Goal: Entertainment & Leisure: Consume media (video, audio)

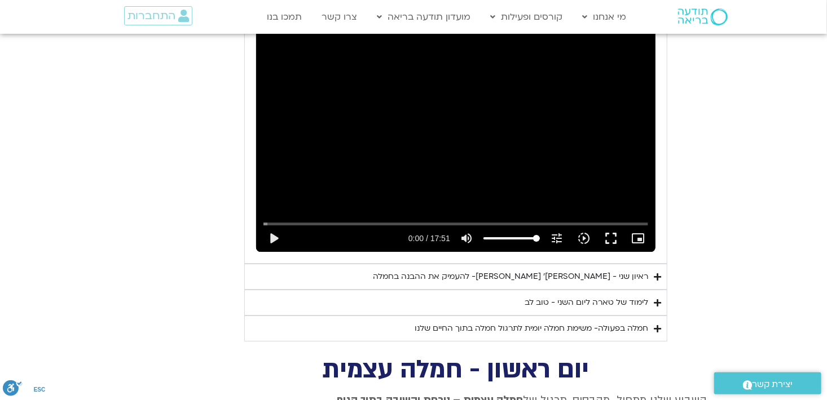
scroll to position [1621, 0]
click at [271, 226] on button "play_arrow" at bounding box center [273, 239] width 27 height 27
click at [301, 221] on input "Chercher" at bounding box center [455, 224] width 385 height 7
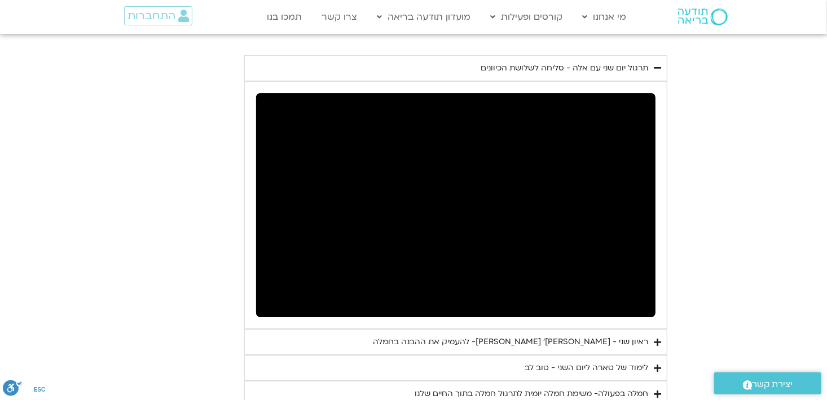
scroll to position [1561, 0]
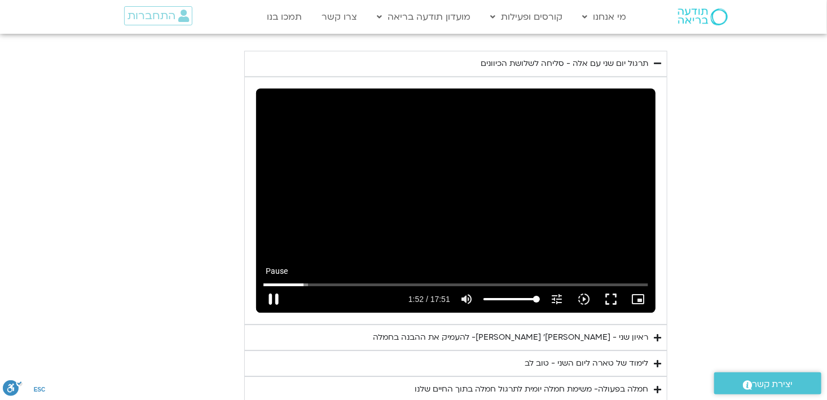
click at [272, 286] on button "pause" at bounding box center [273, 299] width 27 height 27
type input "112.644825"
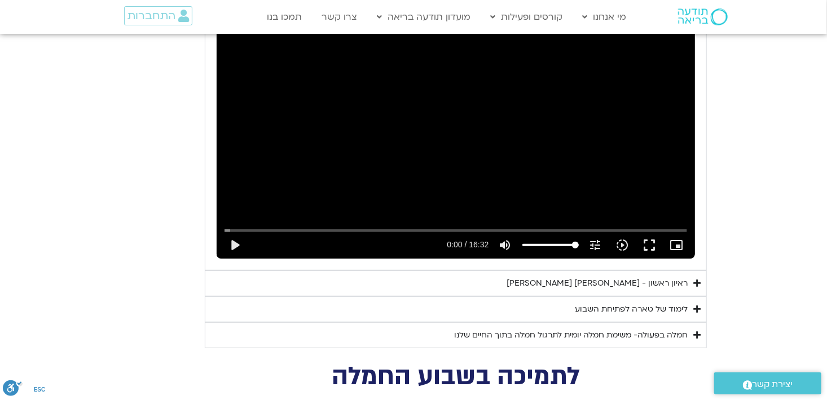
scroll to position [2195, 0]
click at [634, 276] on div "ראיון ראשון - [PERSON_NAME] וכריסטין נף" at bounding box center [596, 283] width 181 height 14
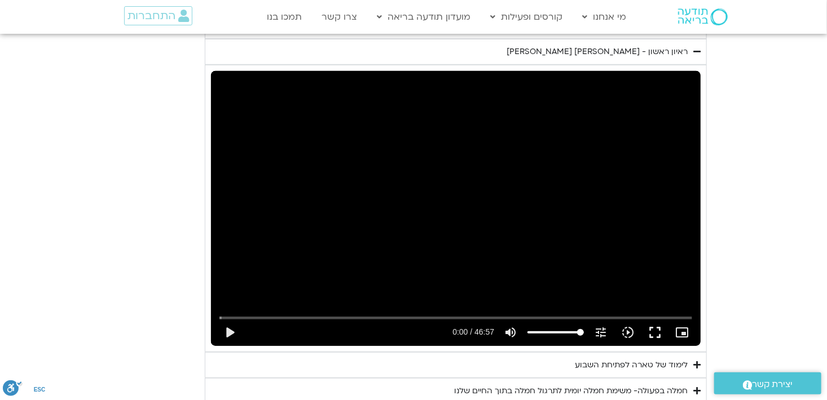
scroll to position [2427, 0]
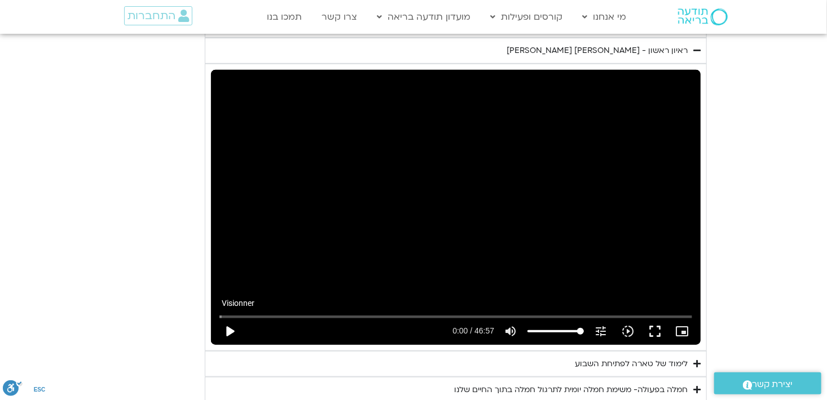
click at [229, 318] on button "play_arrow" at bounding box center [229, 331] width 27 height 27
click at [237, 313] on input "Chercher" at bounding box center [455, 316] width 473 height 7
click at [250, 313] on input "Chercher" at bounding box center [455, 316] width 473 height 7
click at [277, 313] on input "Chercher" at bounding box center [455, 316] width 473 height 7
click at [228, 318] on button "pause" at bounding box center [229, 331] width 27 height 27
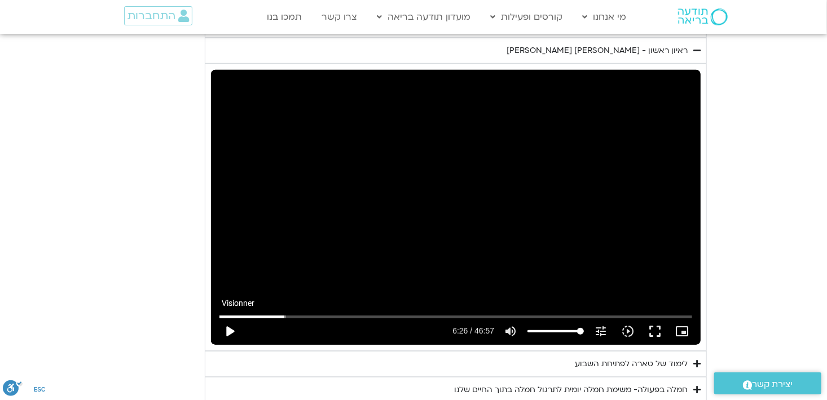
type input "386.181314"
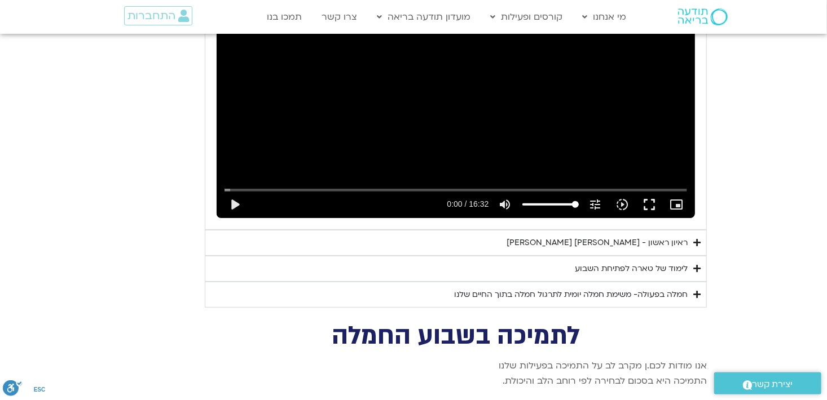
scroll to position [2235, 0]
click at [630, 288] on div "חמלה בפעולה- משימת חמלה יומית לתרגול חמלה בתוך החיים שלנו" at bounding box center [570, 295] width 233 height 14
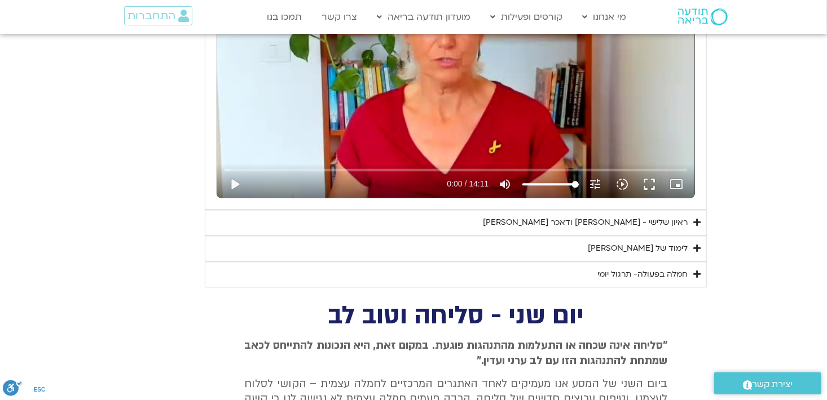
scroll to position [1116, 0]
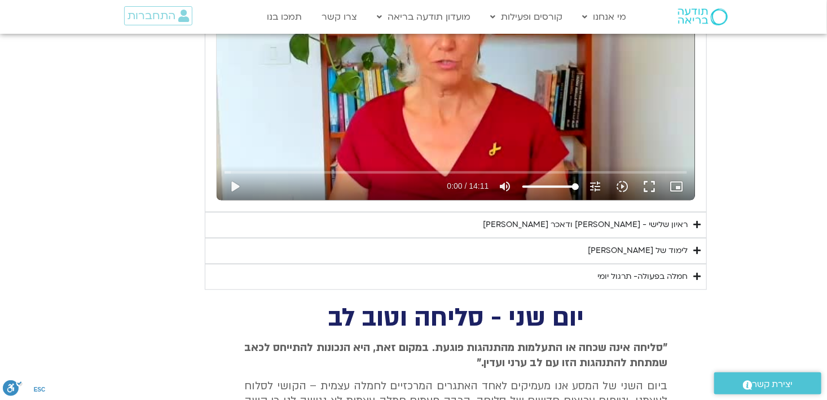
click at [639, 226] on div "ראיון שלישי - [PERSON_NAME] ודאכר קלטנר" at bounding box center [585, 225] width 205 height 14
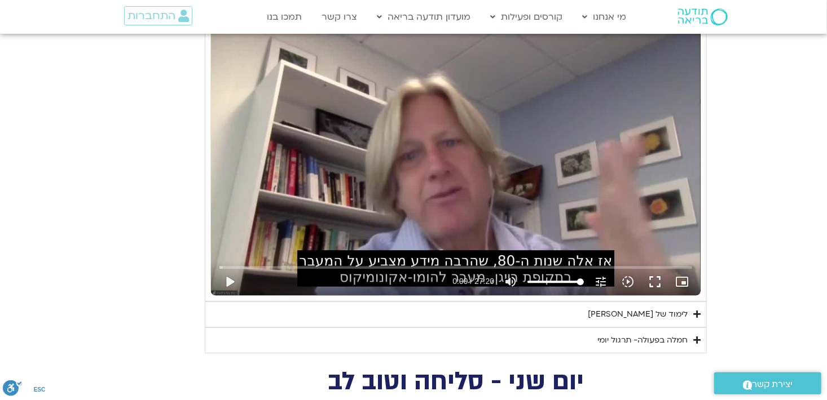
scroll to position [1340, 0]
click at [228, 278] on button "play_arrow" at bounding box center [229, 281] width 27 height 27
click at [250, 264] on input "Chercher" at bounding box center [455, 267] width 473 height 7
click at [276, 264] on input "Chercher" at bounding box center [455, 267] width 473 height 7
click at [301, 264] on input "Chercher" at bounding box center [455, 267] width 473 height 7
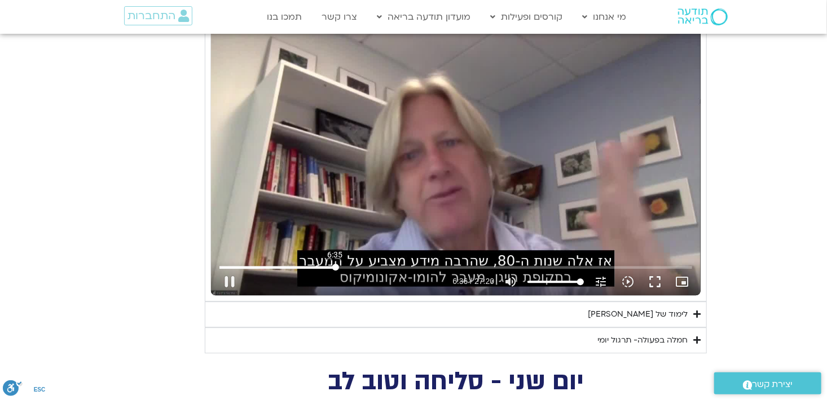
click at [335, 264] on input "Chercher" at bounding box center [455, 267] width 473 height 7
click at [364, 264] on input "Chercher" at bounding box center [455, 267] width 473 height 7
click at [229, 279] on button "pause" at bounding box center [229, 281] width 27 height 27
type input "526.351311"
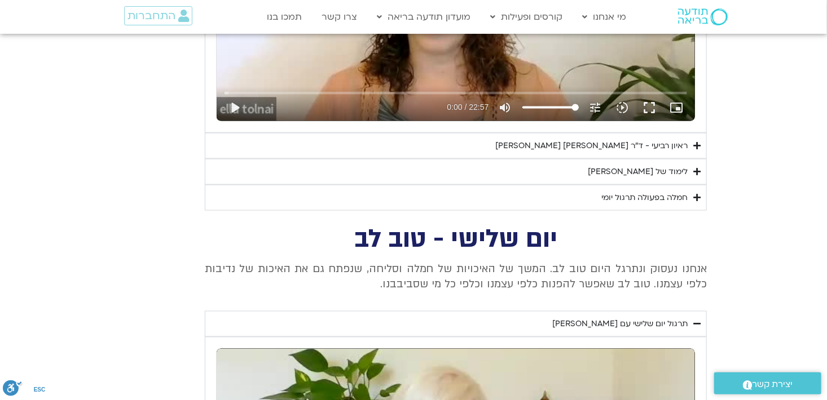
scroll to position [699, 0]
click at [605, 145] on div "ראיון רביעי - ד"ר [PERSON_NAME] [PERSON_NAME]" at bounding box center [591, 146] width 192 height 14
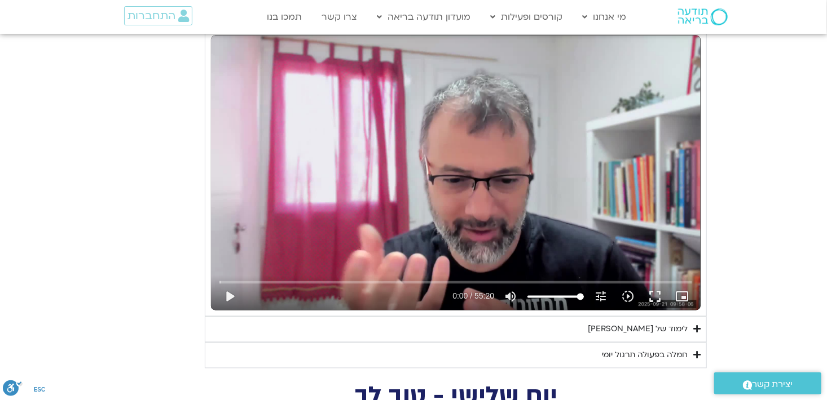
scroll to position [833, 0]
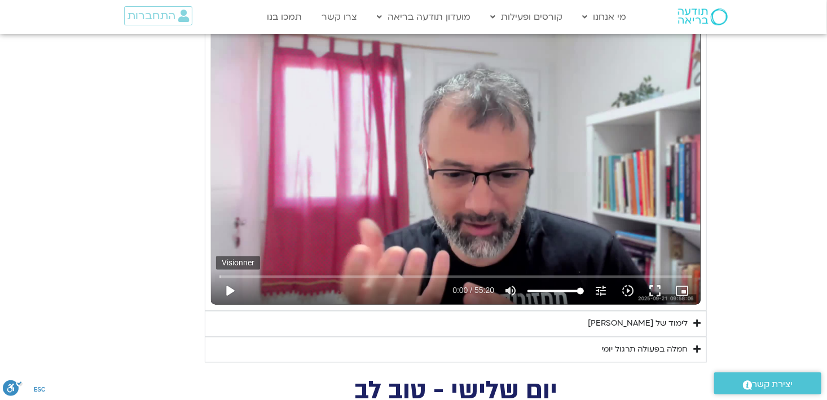
click at [228, 290] on button "play_arrow" at bounding box center [229, 291] width 27 height 27
click at [258, 275] on input "Chercher" at bounding box center [455, 276] width 473 height 7
click at [287, 275] on input "Chercher" at bounding box center [455, 276] width 473 height 7
click at [317, 274] on input "Chercher" at bounding box center [455, 276] width 473 height 7
click at [348, 276] on input "Chercher" at bounding box center [455, 276] width 473 height 7
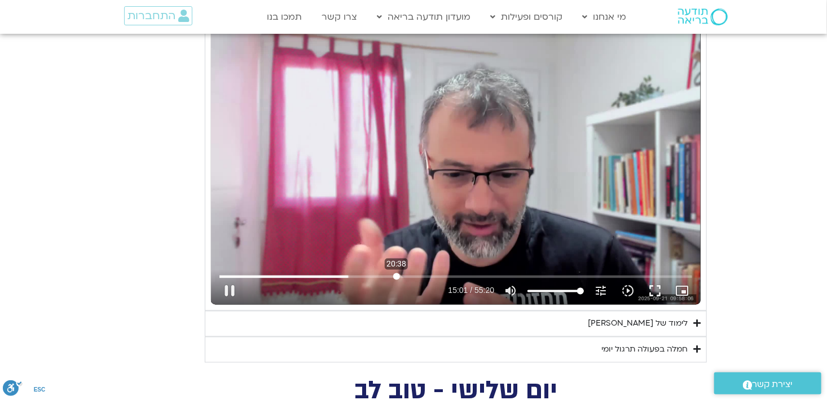
click at [396, 276] on input "Chercher" at bounding box center [455, 276] width 473 height 7
click at [423, 275] on input "Chercher" at bounding box center [455, 276] width 473 height 7
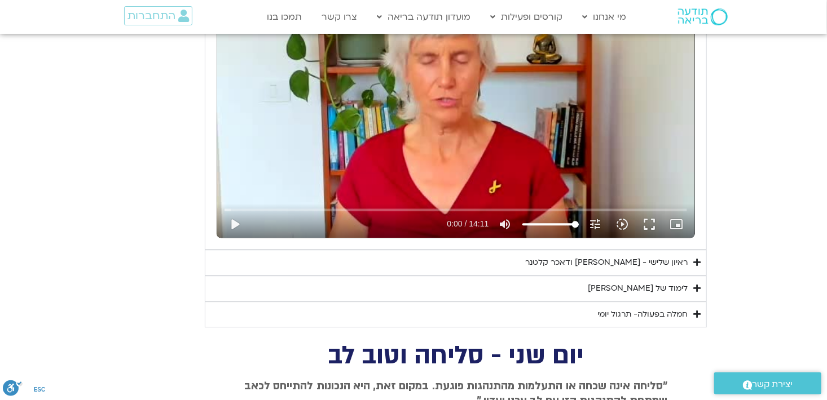
scroll to position [1365, 0]
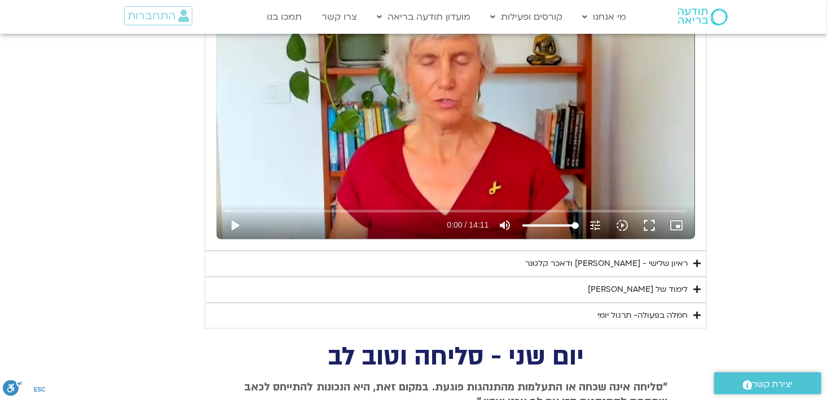
type input "1444.636307"
click at [589, 264] on div "ראיון שלישי - [PERSON_NAME] ודאכר קלטנר" at bounding box center [606, 264] width 162 height 14
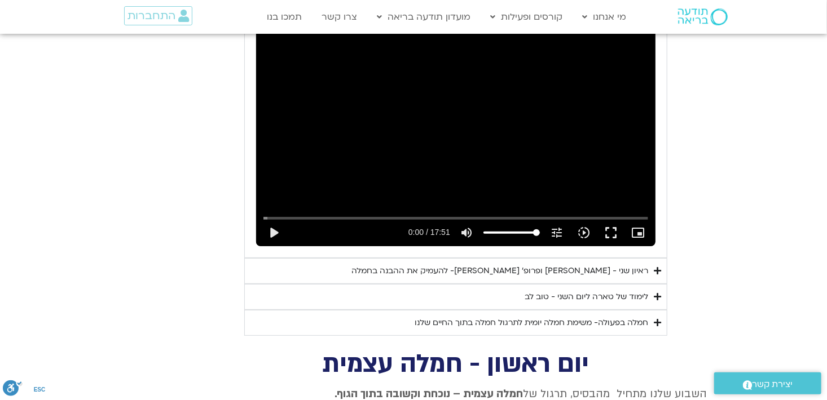
scroll to position [2241, 0]
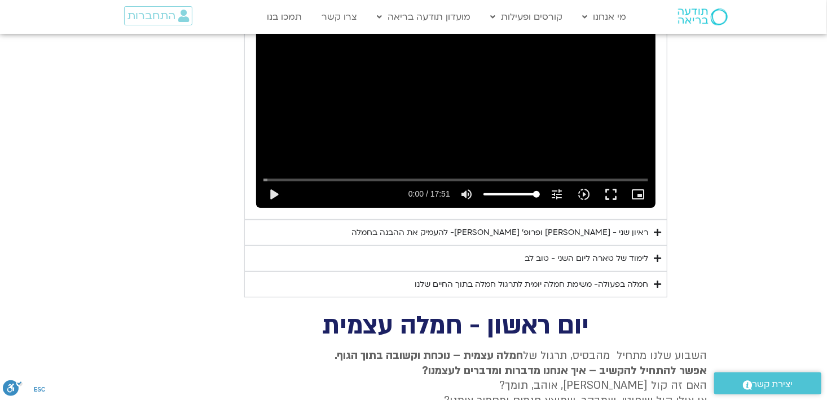
click at [554, 226] on div "ראיון שני - [PERSON_NAME] ופרופ׳ [PERSON_NAME]- להעמיק את ההבנה בחמלה" at bounding box center [499, 233] width 297 height 14
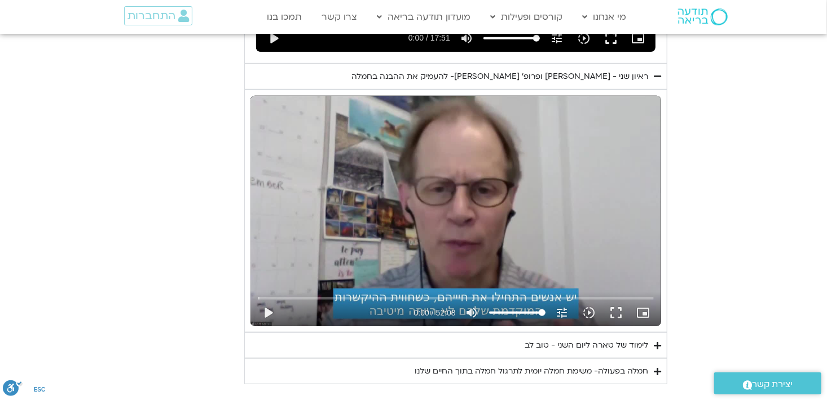
scroll to position [2397, 0]
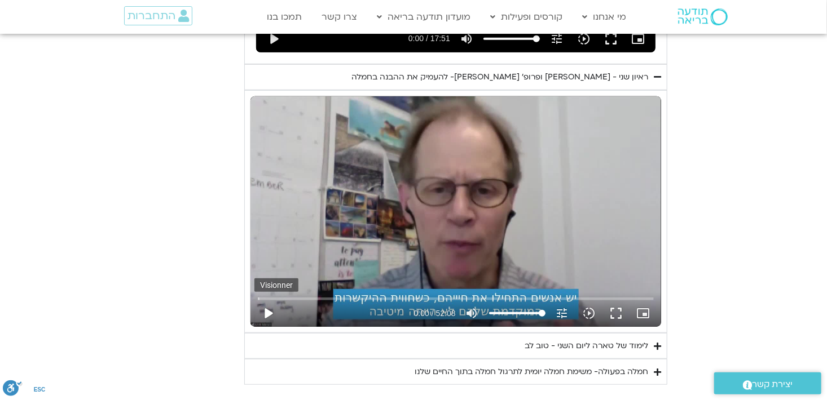
click at [261, 300] on button "play_arrow" at bounding box center [267, 313] width 27 height 27
click at [263, 300] on button "pause" at bounding box center [267, 313] width 27 height 27
type input "1.672428"
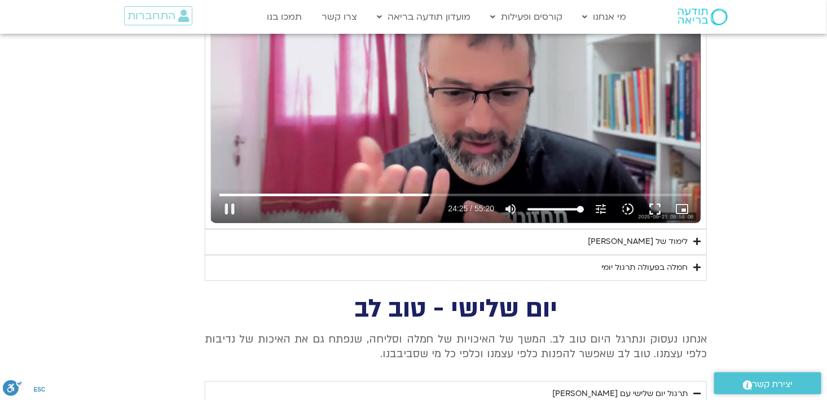
scroll to position [894, 0]
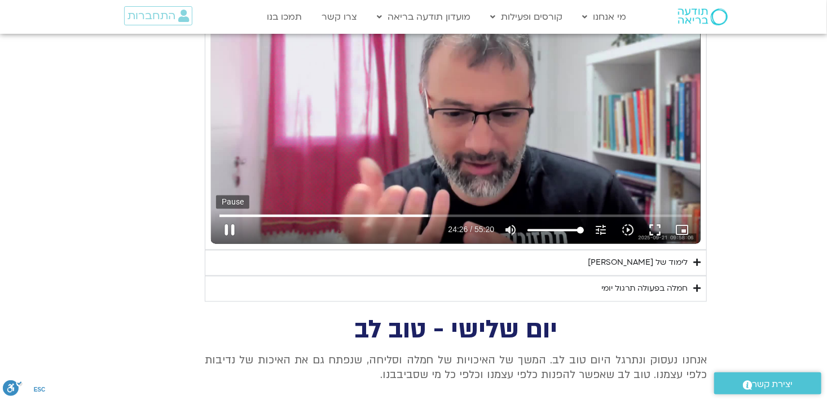
click at [227, 232] on button "pause" at bounding box center [229, 230] width 27 height 27
type input "1467.075183"
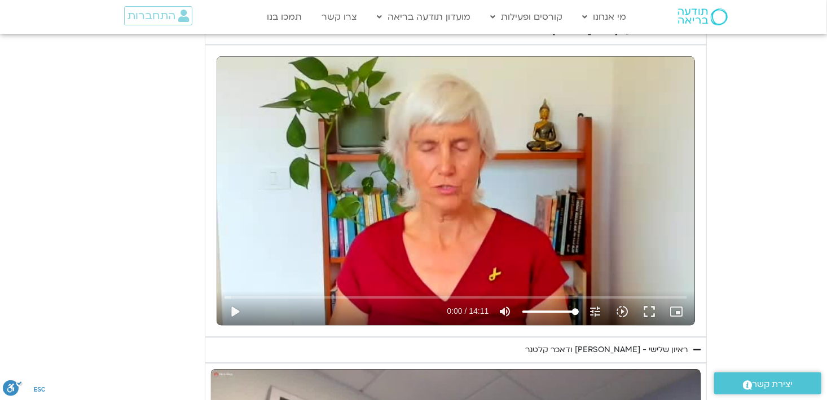
scroll to position [1280, 0]
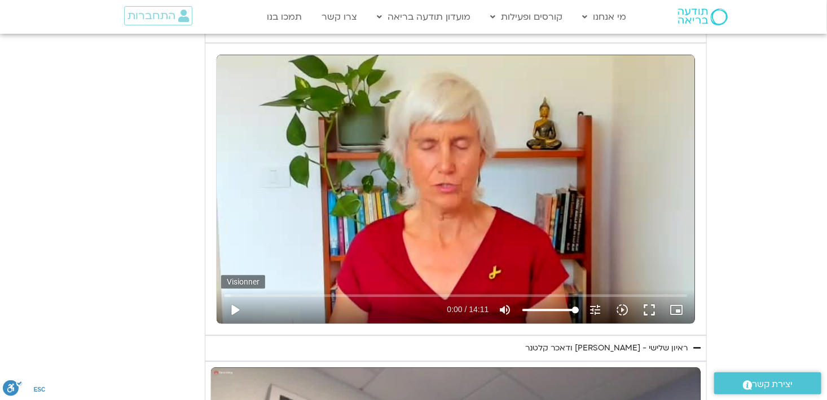
click at [232, 312] on button "play_arrow" at bounding box center [234, 310] width 27 height 27
click at [276, 294] on input "Chercher" at bounding box center [455, 295] width 462 height 7
click at [236, 311] on button "pause" at bounding box center [234, 310] width 27 height 27
type input "91.085208"
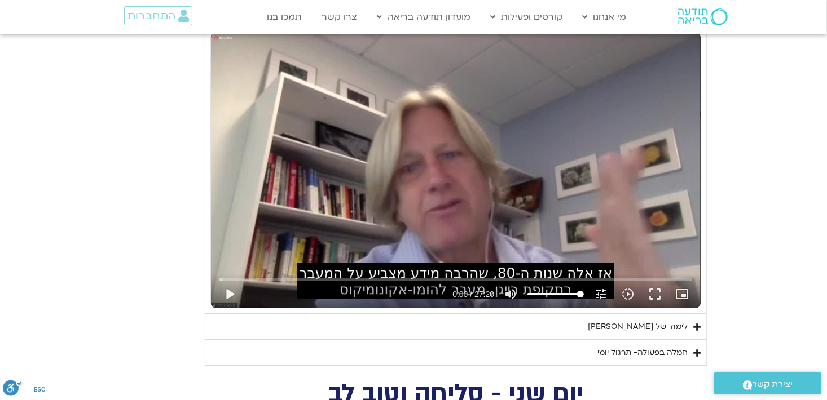
scroll to position [1616, 0]
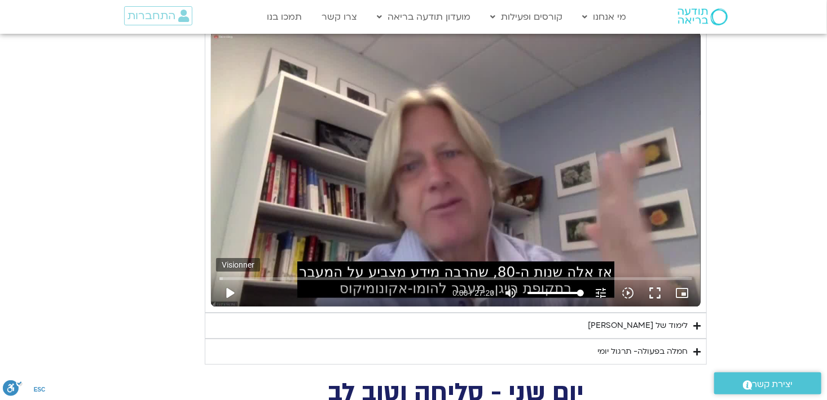
click at [228, 289] on button "play_arrow" at bounding box center [229, 293] width 27 height 27
click at [277, 276] on input "Chercher" at bounding box center [455, 278] width 473 height 7
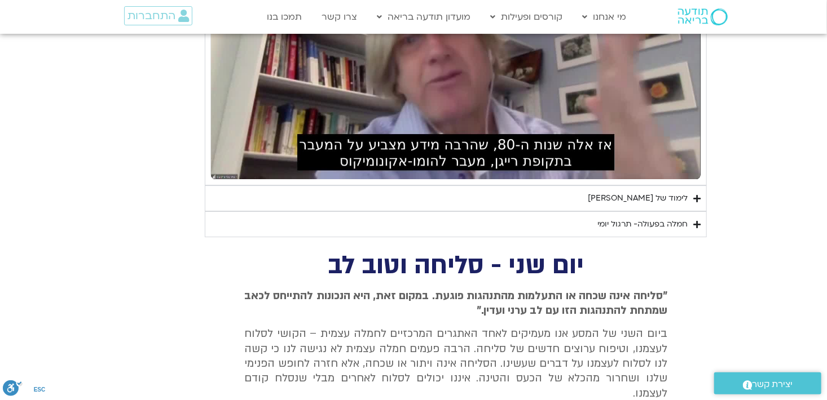
scroll to position [1743, 0]
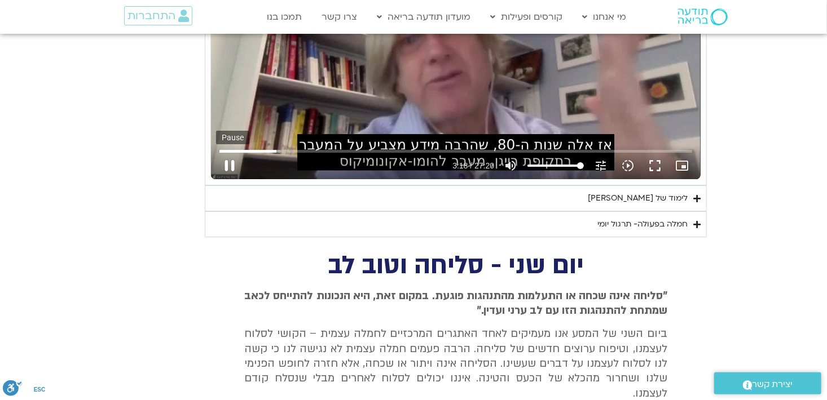
click at [228, 162] on button "pause" at bounding box center [229, 165] width 27 height 27
type input "198.807152"
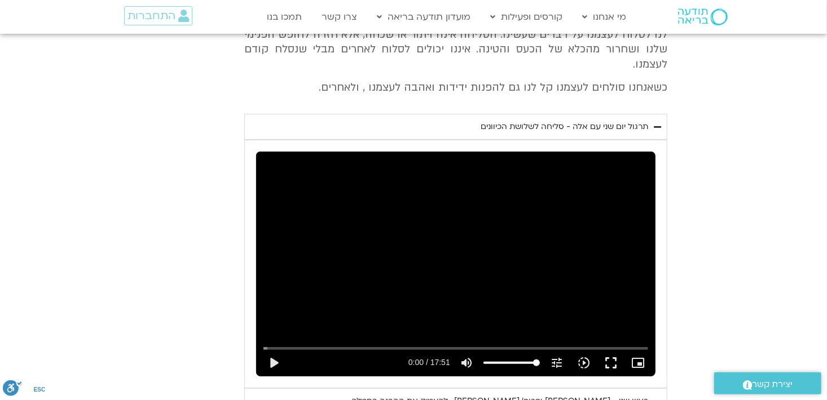
scroll to position [2073, 0]
click at [274, 350] on button "play_arrow" at bounding box center [273, 363] width 27 height 27
click at [301, 345] on input "Chercher" at bounding box center [455, 348] width 385 height 7
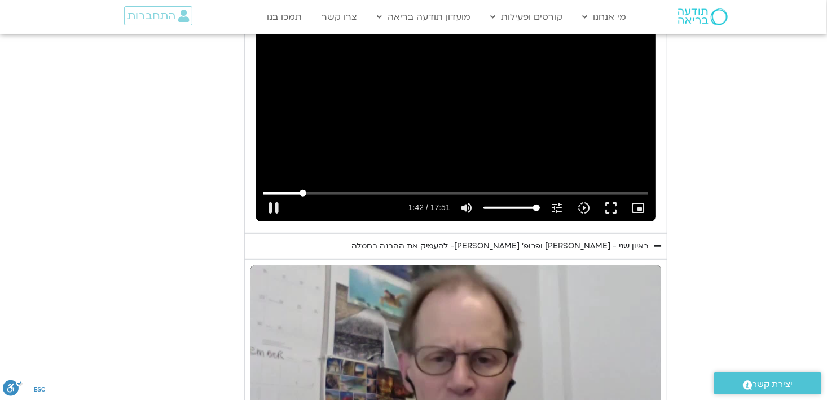
scroll to position [2228, 0]
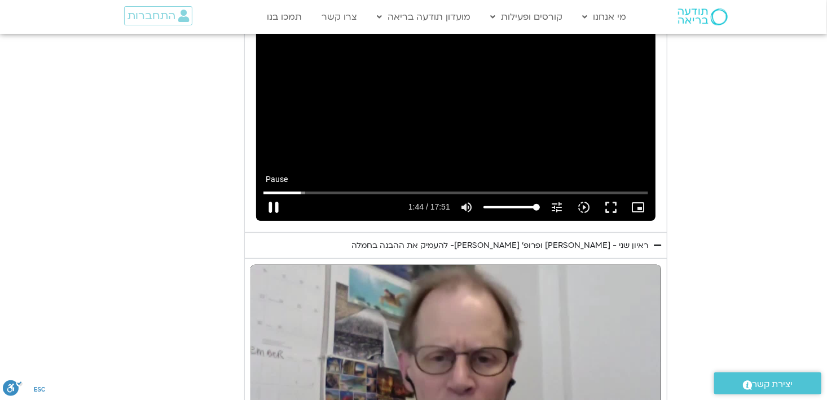
click at [271, 195] on button "pause" at bounding box center [273, 207] width 27 height 27
type input "104.183438"
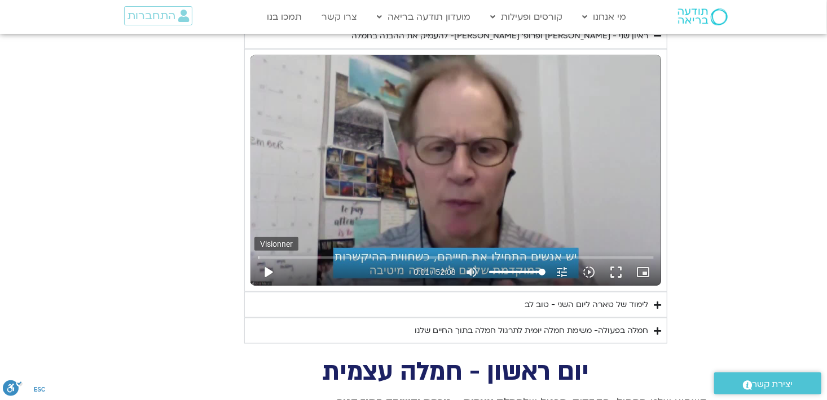
click at [267, 259] on button "play_arrow" at bounding box center [267, 272] width 27 height 27
click at [289, 254] on input "Chercher" at bounding box center [455, 257] width 395 height 7
click at [268, 259] on button "pause" at bounding box center [267, 272] width 27 height 27
type input "231.862086"
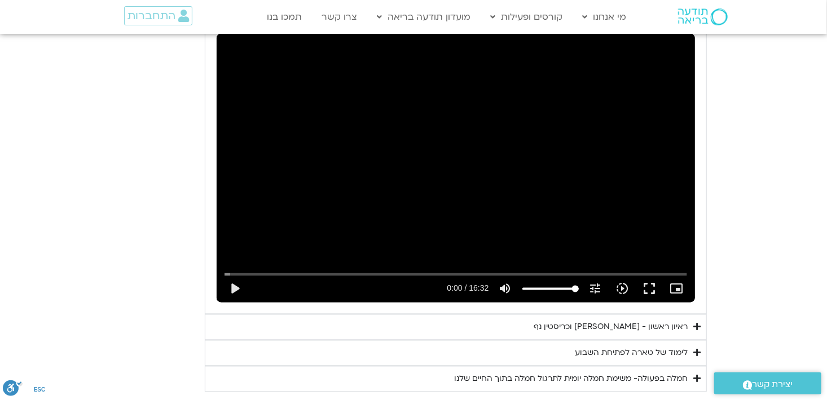
scroll to position [2970, 0]
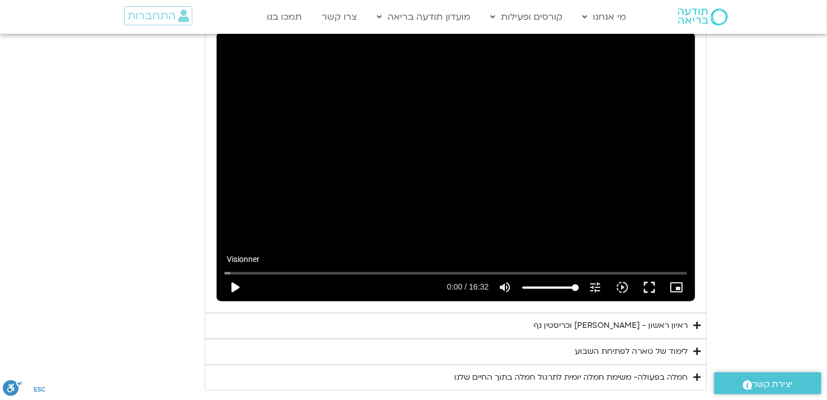
click at [231, 275] on button "play_arrow" at bounding box center [234, 288] width 27 height 27
click at [277, 270] on input "Chercher" at bounding box center [455, 273] width 462 height 7
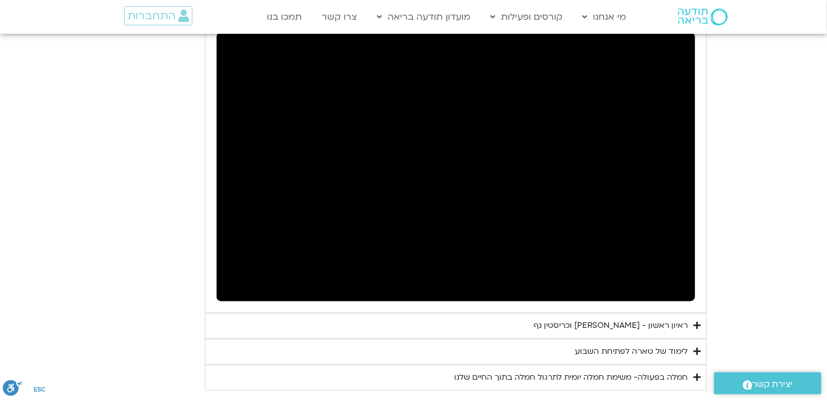
click at [603, 320] on div "ראיון ראשון - [PERSON_NAME] וכריסטין נף" at bounding box center [610, 327] width 154 height 14
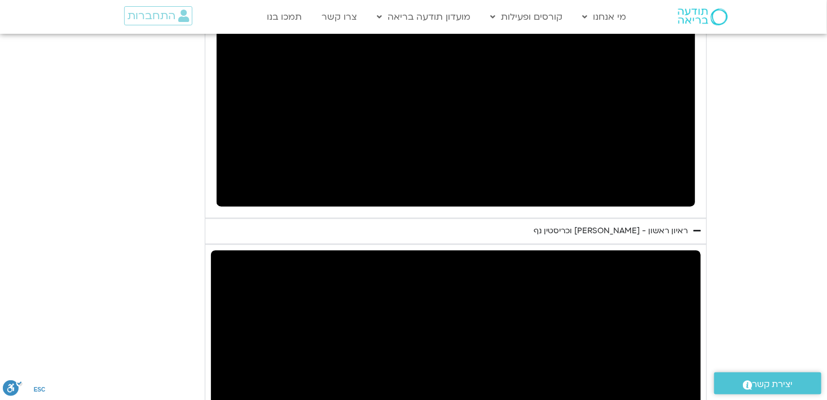
scroll to position [3040, 0]
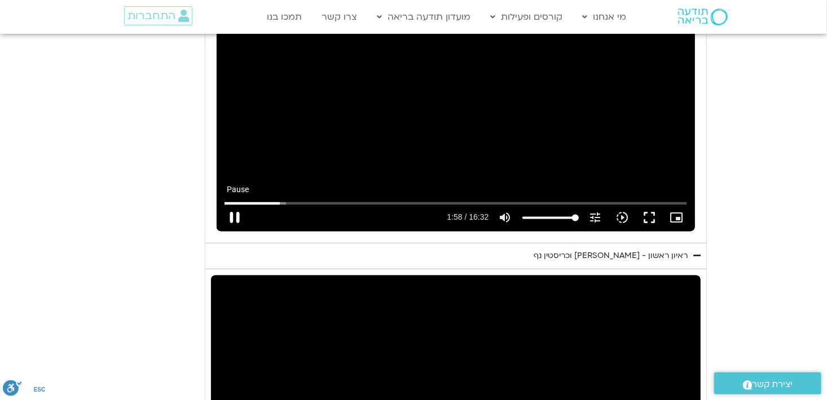
click at [234, 205] on button "pause" at bounding box center [234, 218] width 27 height 27
type input "119.166353"
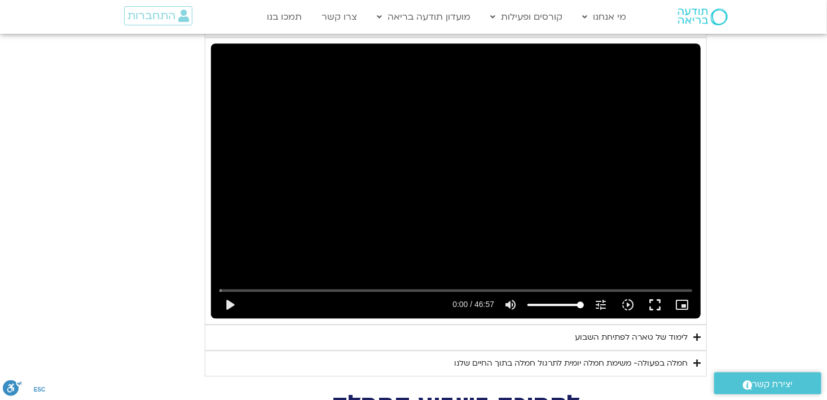
scroll to position [3273, 0]
click at [228, 292] on button "play_arrow" at bounding box center [229, 305] width 27 height 27
click at [269, 287] on input "Chercher" at bounding box center [455, 290] width 473 height 7
click at [226, 292] on button "pause" at bounding box center [229, 305] width 27 height 27
type input "285.079991"
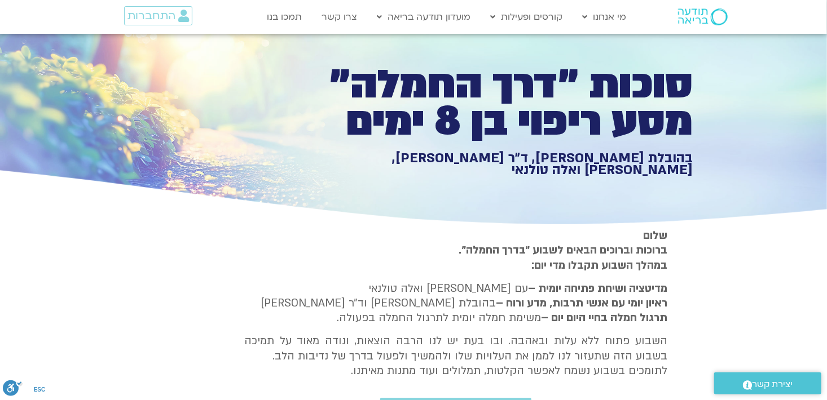
scroll to position [0, 0]
